Goal: Task Accomplishment & Management: Manage account settings

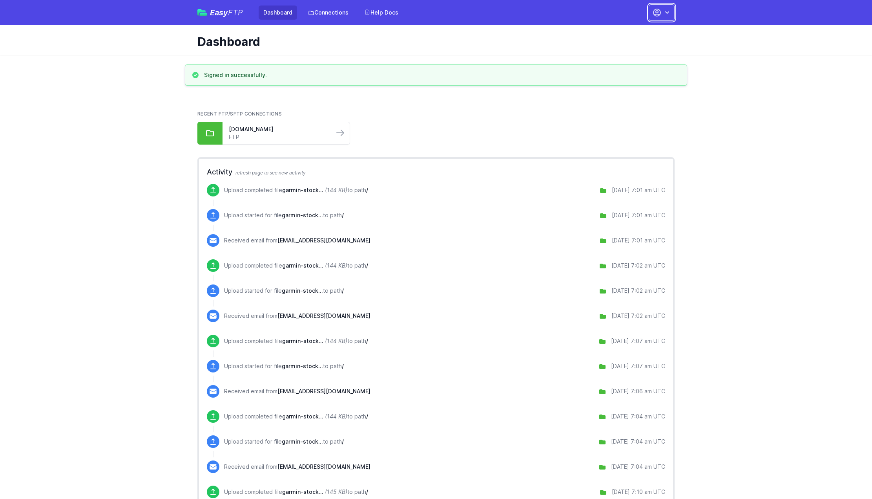
click at [667, 12] on icon "button" at bounding box center [667, 13] width 8 height 8
click at [638, 26] on link "Account Settings" at bounding box center [636, 33] width 75 height 14
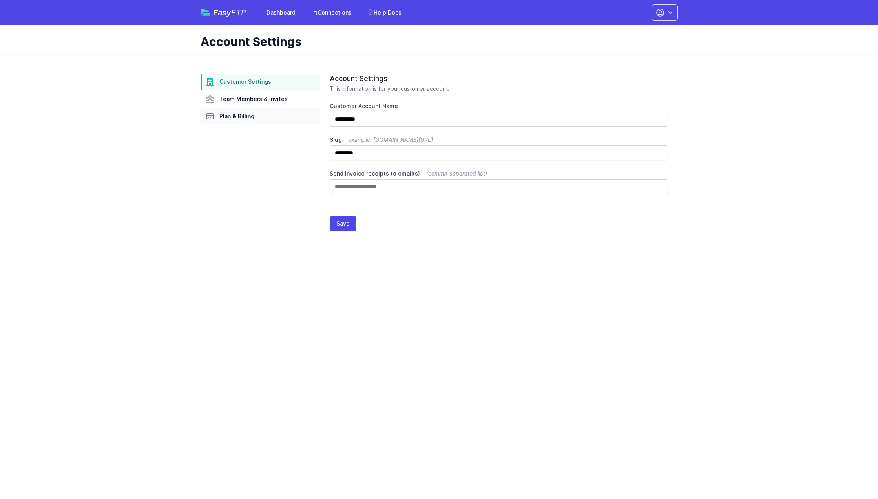
click at [235, 113] on span "Plan & Billing" at bounding box center [236, 116] width 35 height 8
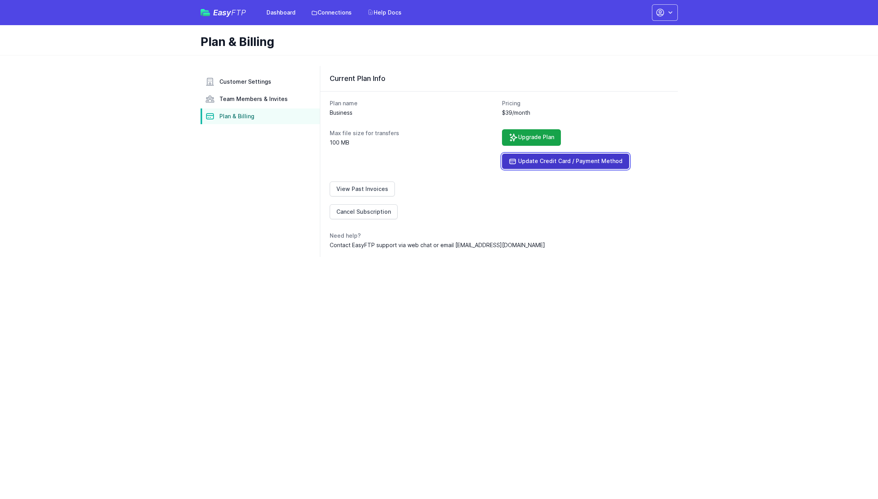
click at [568, 161] on link "Update Credit Card / Payment Method" at bounding box center [565, 160] width 127 height 15
